Goal: Task Accomplishment & Management: Use online tool/utility

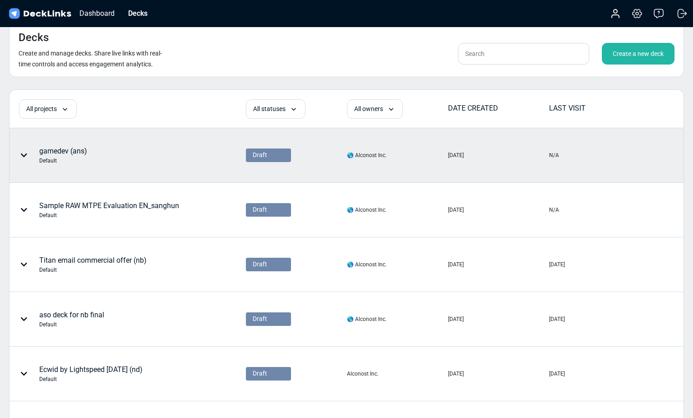
click at [85, 151] on div "gamedev (ans) Default" at bounding box center [63, 155] width 48 height 19
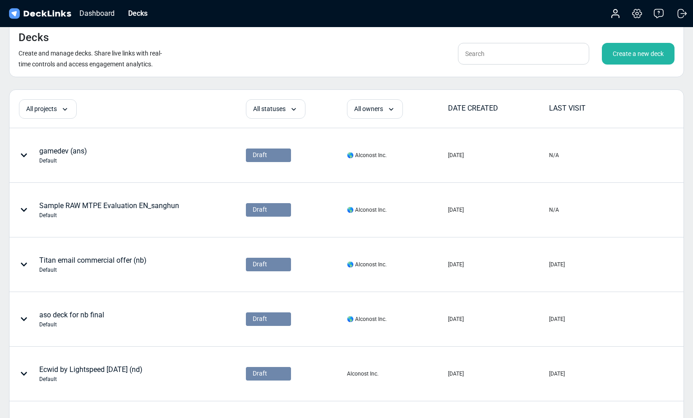
click at [524, 65] on div "Decks Create and manage decks. Share live links with real-time controls and acc…" at bounding box center [346, 49] width 675 height 55
click at [524, 63] on input "text" at bounding box center [523, 54] width 131 height 22
type input "mtpe"
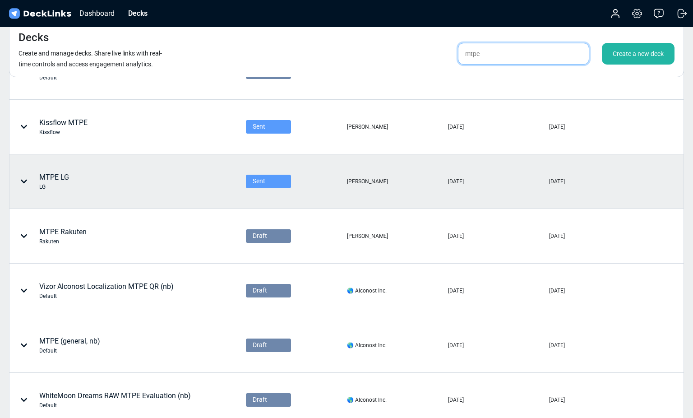
scroll to position [97, 0]
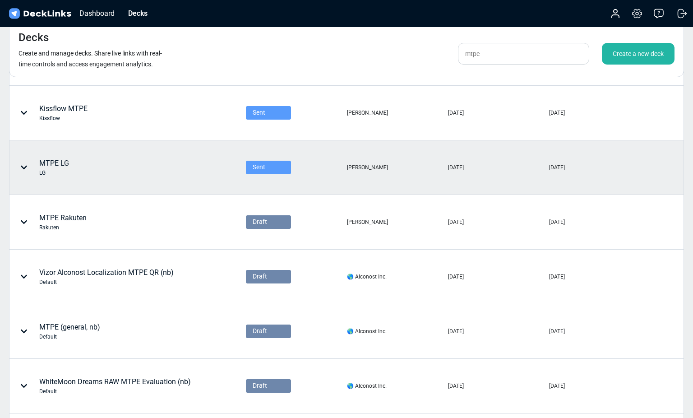
click at [76, 169] on div "MTPE LG LG" at bounding box center [98, 167] width 176 height 27
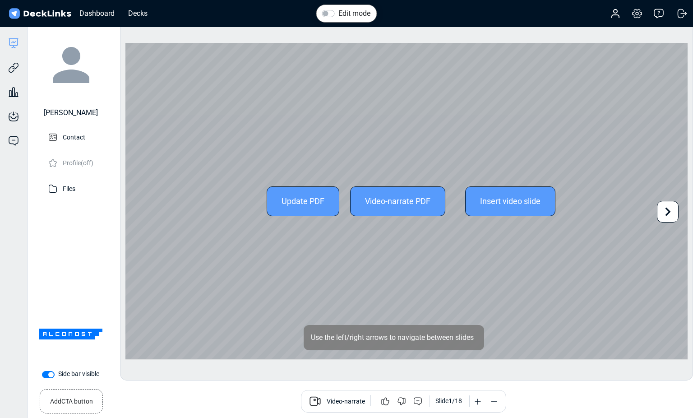
click at [233, 287] on div "Update PDF Video-narrate PDF Insert video slide" at bounding box center [406, 201] width 562 height 316
click at [673, 217] on icon at bounding box center [667, 211] width 17 height 17
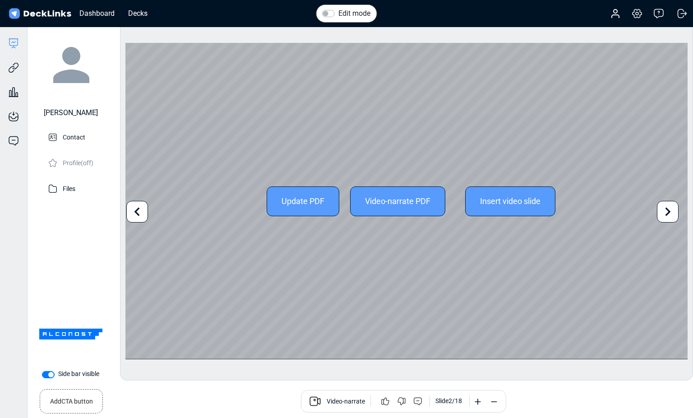
click at [670, 213] on icon at bounding box center [667, 211] width 17 height 17
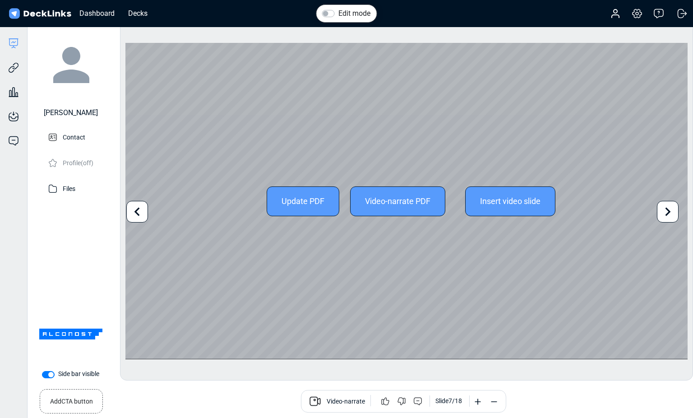
click at [670, 213] on icon at bounding box center [667, 211] width 17 height 17
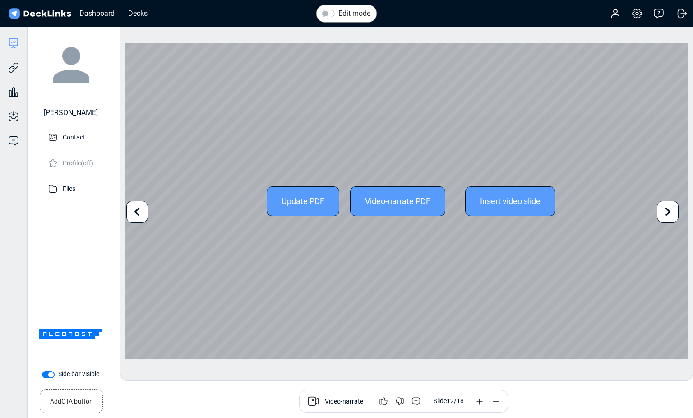
click at [670, 213] on icon at bounding box center [667, 211] width 17 height 17
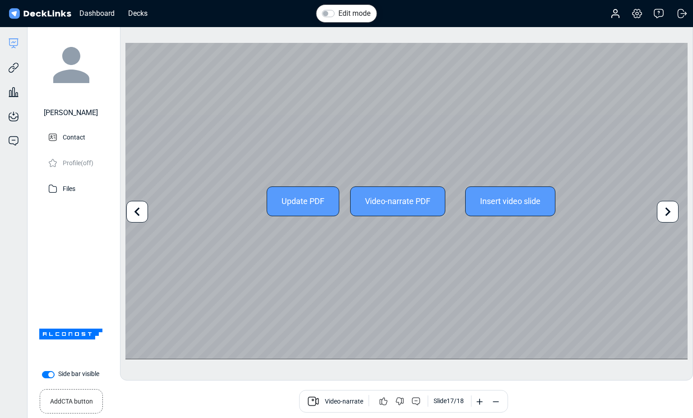
click at [670, 213] on icon at bounding box center [667, 211] width 17 height 17
click at [670, 213] on div "Update PDF Video-narrate PDF Insert video slide" at bounding box center [406, 201] width 562 height 316
click at [136, 215] on icon at bounding box center [137, 211] width 17 height 17
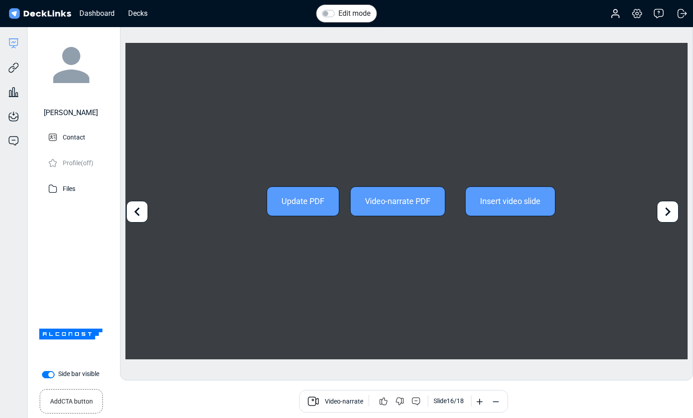
click at [136, 215] on icon at bounding box center [137, 211] width 17 height 17
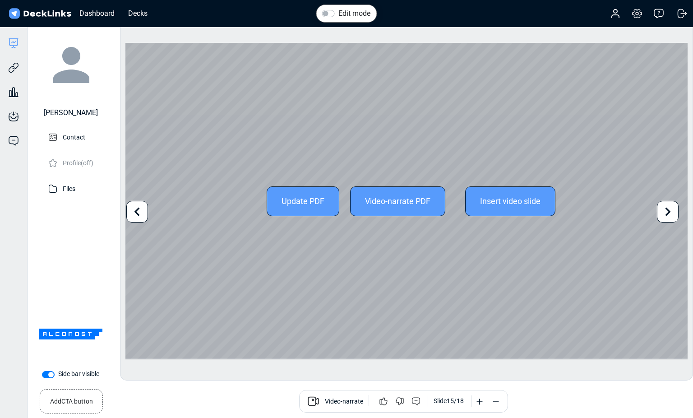
click at [136, 215] on icon at bounding box center [137, 211] width 17 height 17
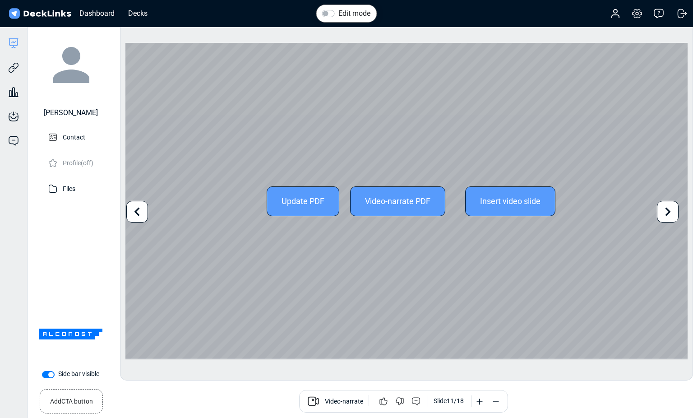
click at [136, 215] on icon at bounding box center [137, 211] width 17 height 17
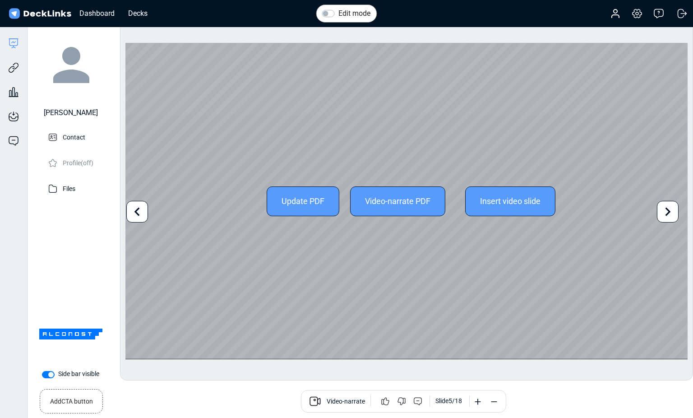
click at [136, 215] on icon at bounding box center [137, 211] width 17 height 17
click at [136, 215] on div "Update PDF Video-narrate PDF Insert video slide" at bounding box center [406, 201] width 562 height 316
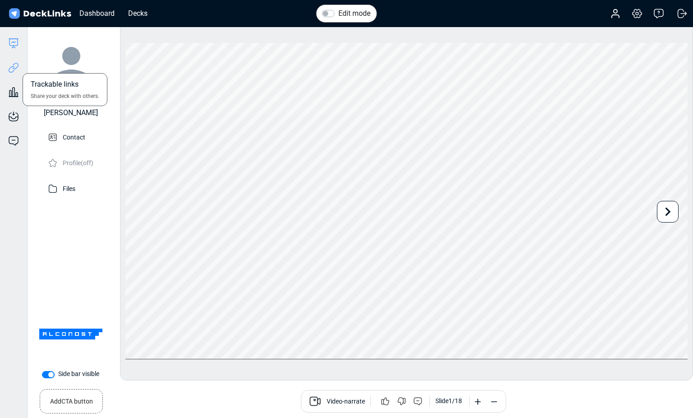
click at [18, 69] on icon at bounding box center [13, 67] width 11 height 11
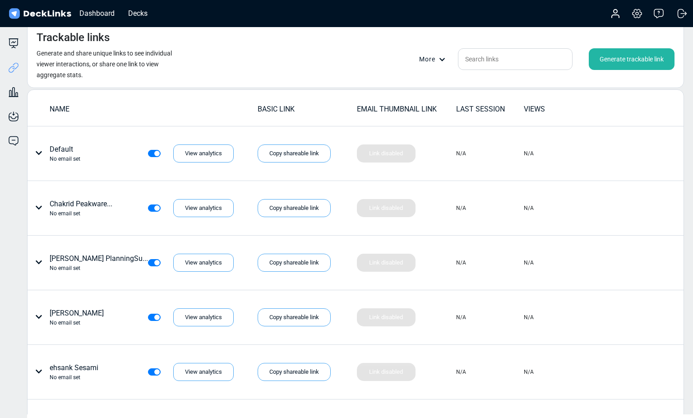
click at [614, 56] on div "Generate trackable link" at bounding box center [632, 59] width 86 height 22
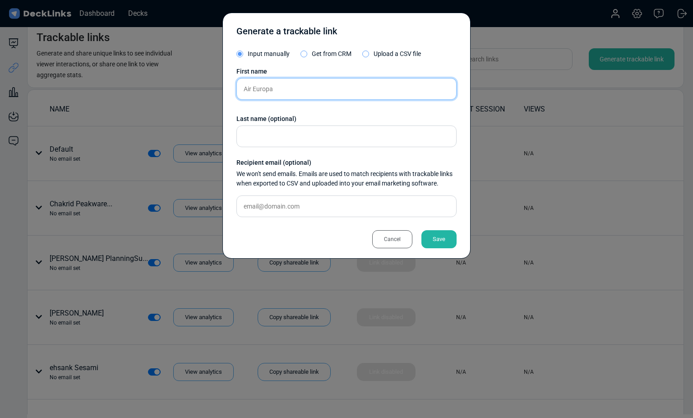
type input "Air Europa"
click at [441, 240] on div "Save" at bounding box center [438, 239] width 35 height 18
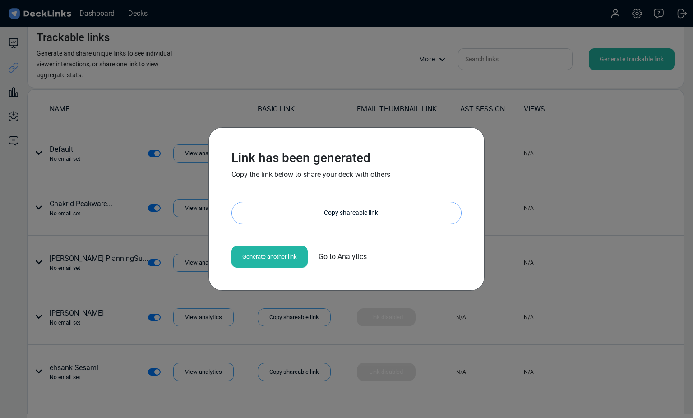
click at [362, 217] on div "Copy shareable link" at bounding box center [351, 213] width 220 height 22
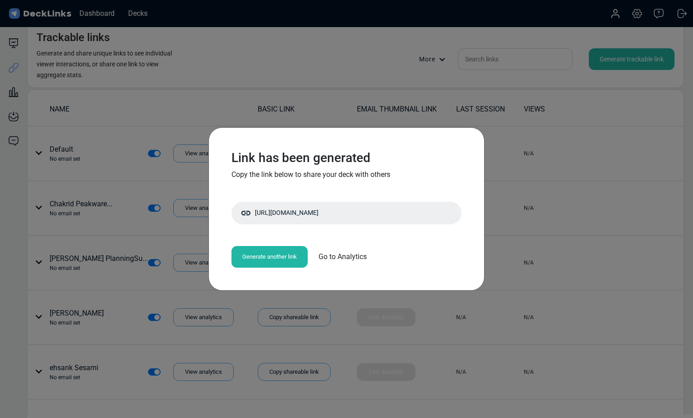
click at [565, 259] on div "Link has been generated Copy the link below to share your deck with others [URL…" at bounding box center [346, 209] width 693 height 418
